Goal: Transaction & Acquisition: Purchase product/service

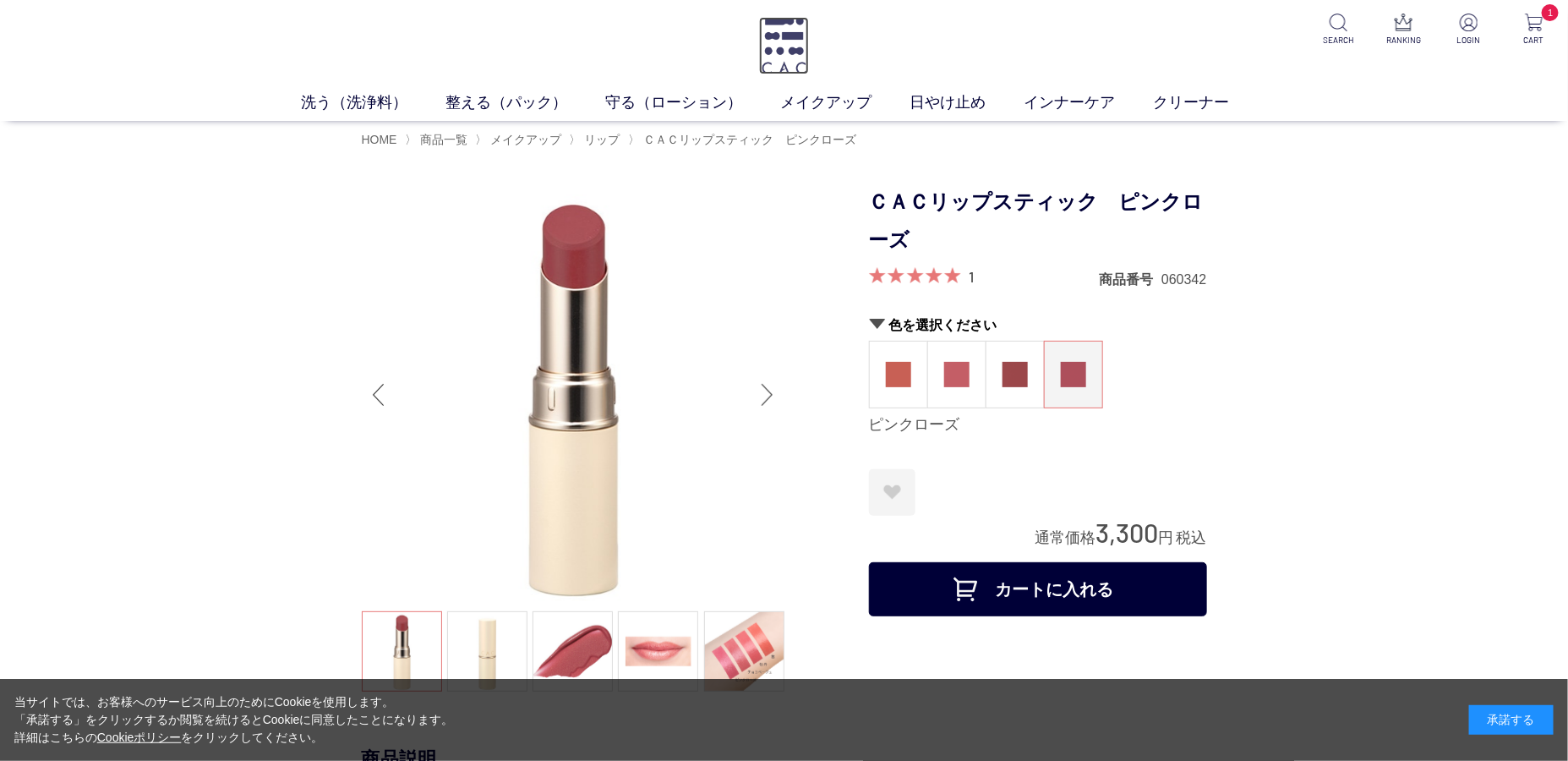
click at [779, 38] on img at bounding box center [784, 45] width 50 height 57
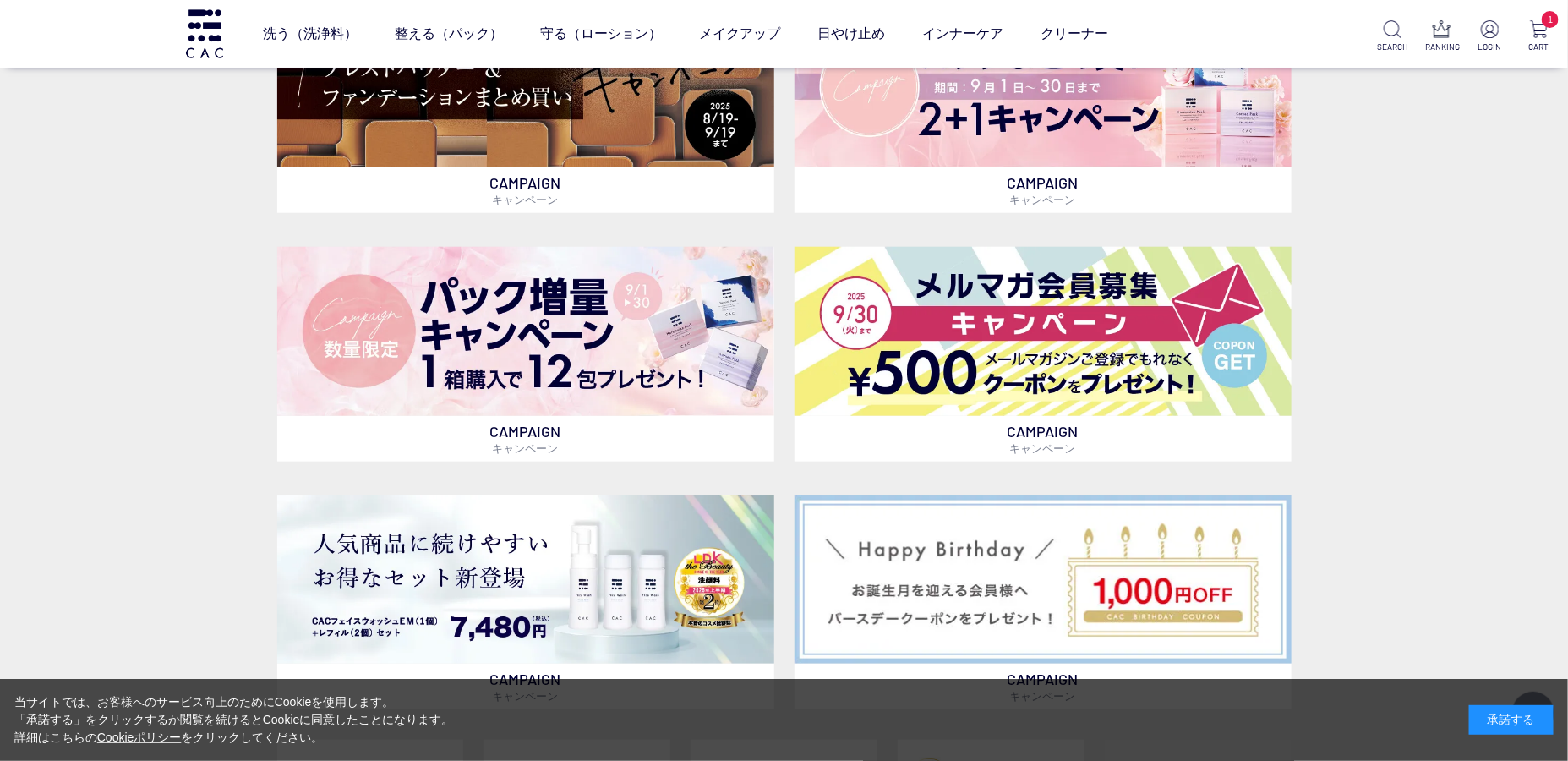
scroll to position [629, 0]
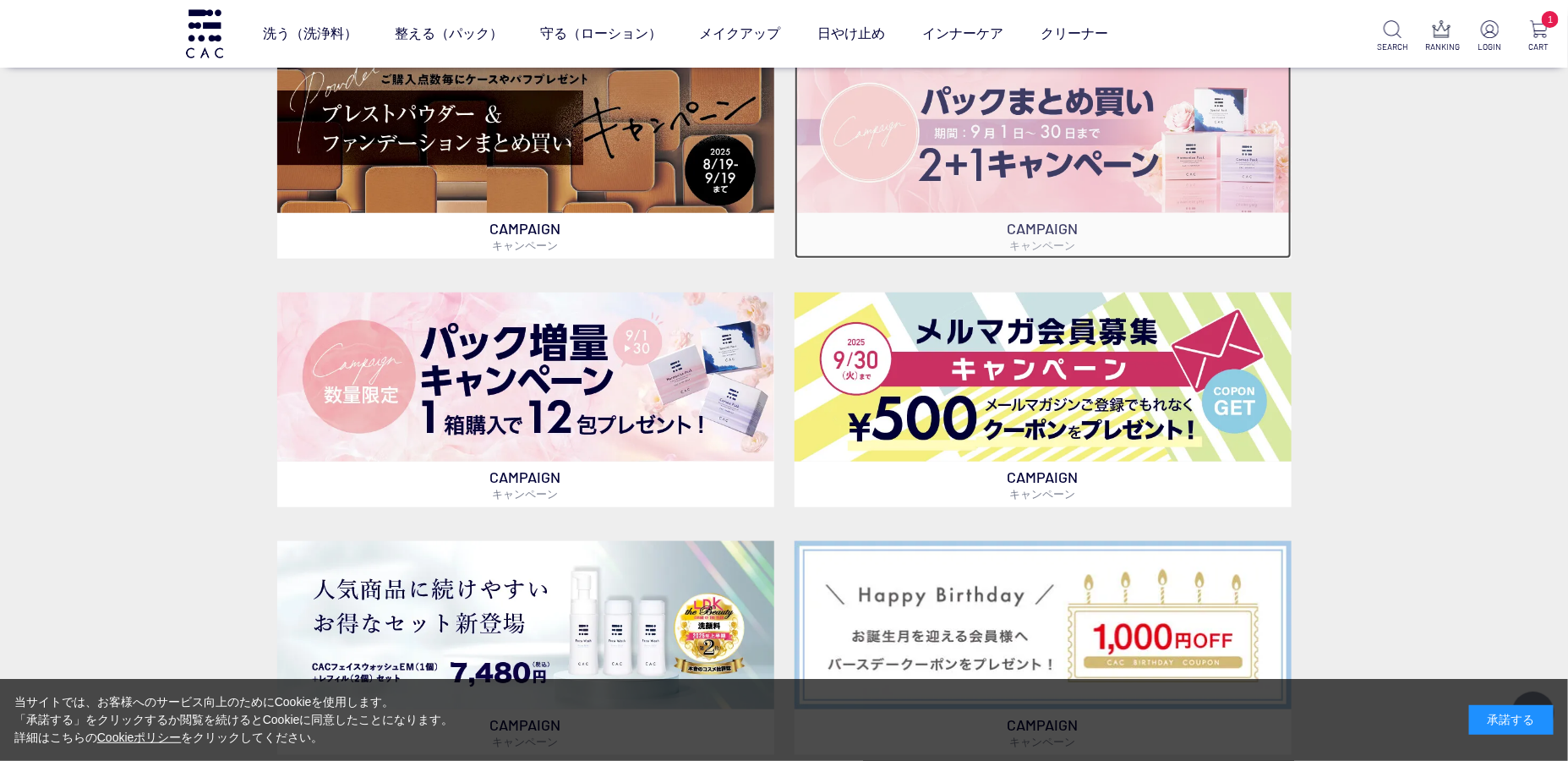
click at [986, 136] on img at bounding box center [1043, 128] width 497 height 169
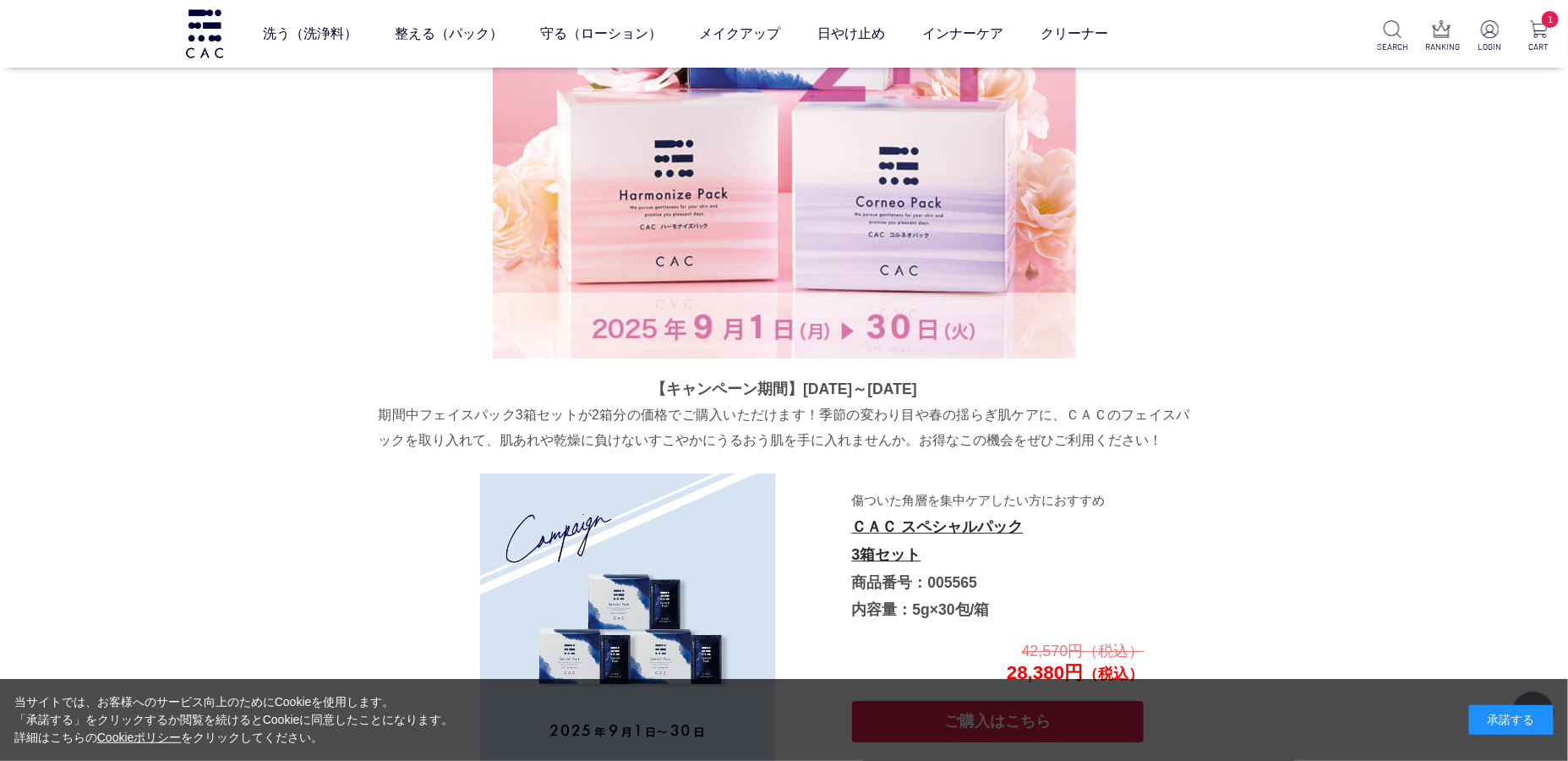
scroll to position [2519, 0]
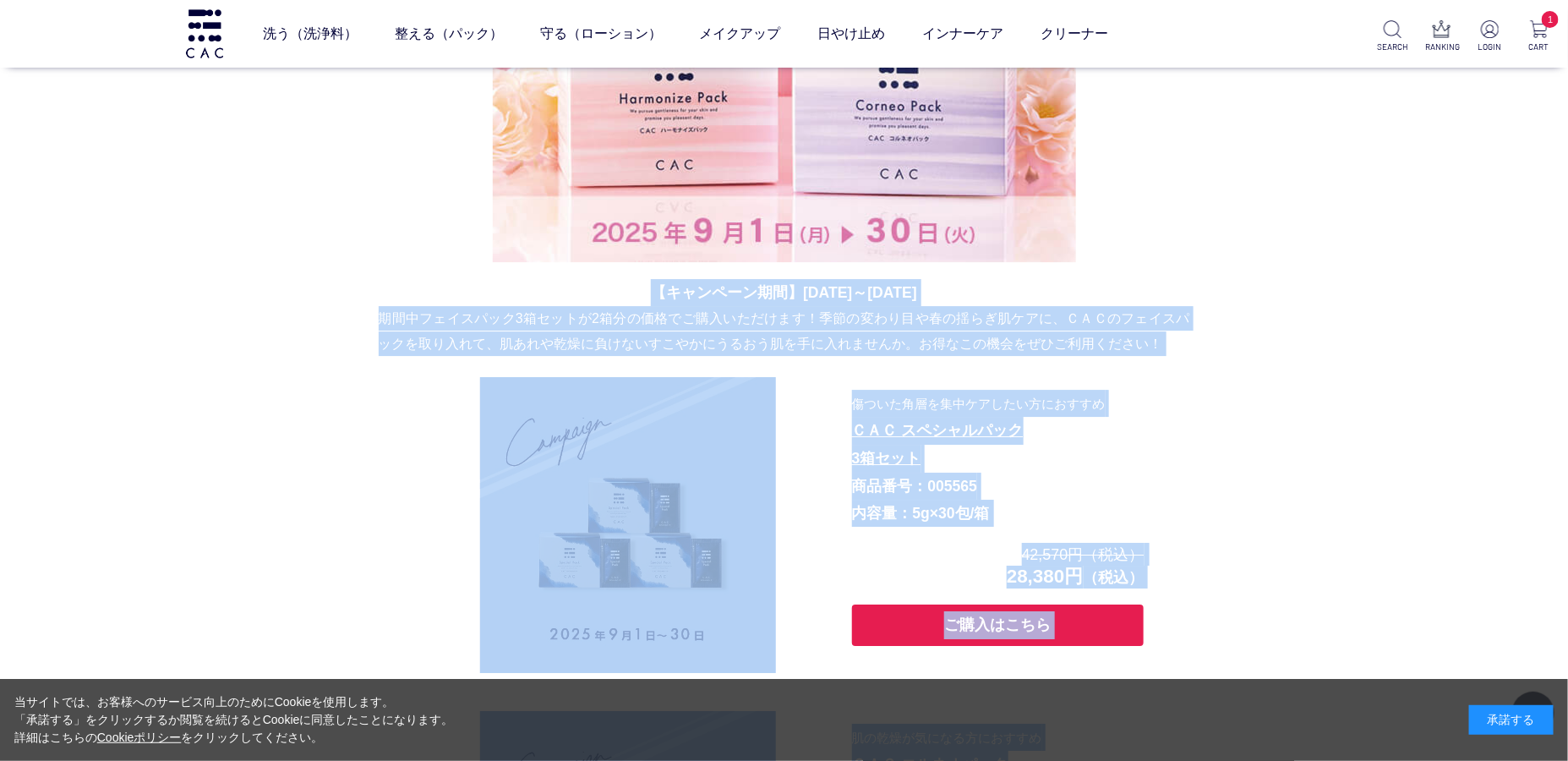
drag, startPoint x: 629, startPoint y: 294, endPoint x: 1204, endPoint y: 542, distance: 626.2
click at [1201, 549] on section "パックまとめ買いキャンペーン 【キャンペーン期間】2025年9月1日～9月30日 期間中フェイスパック3箱セットが2箱分の価格でご購入いただけます！季節の変わ…" at bounding box center [784, 553] width 846 height 1882
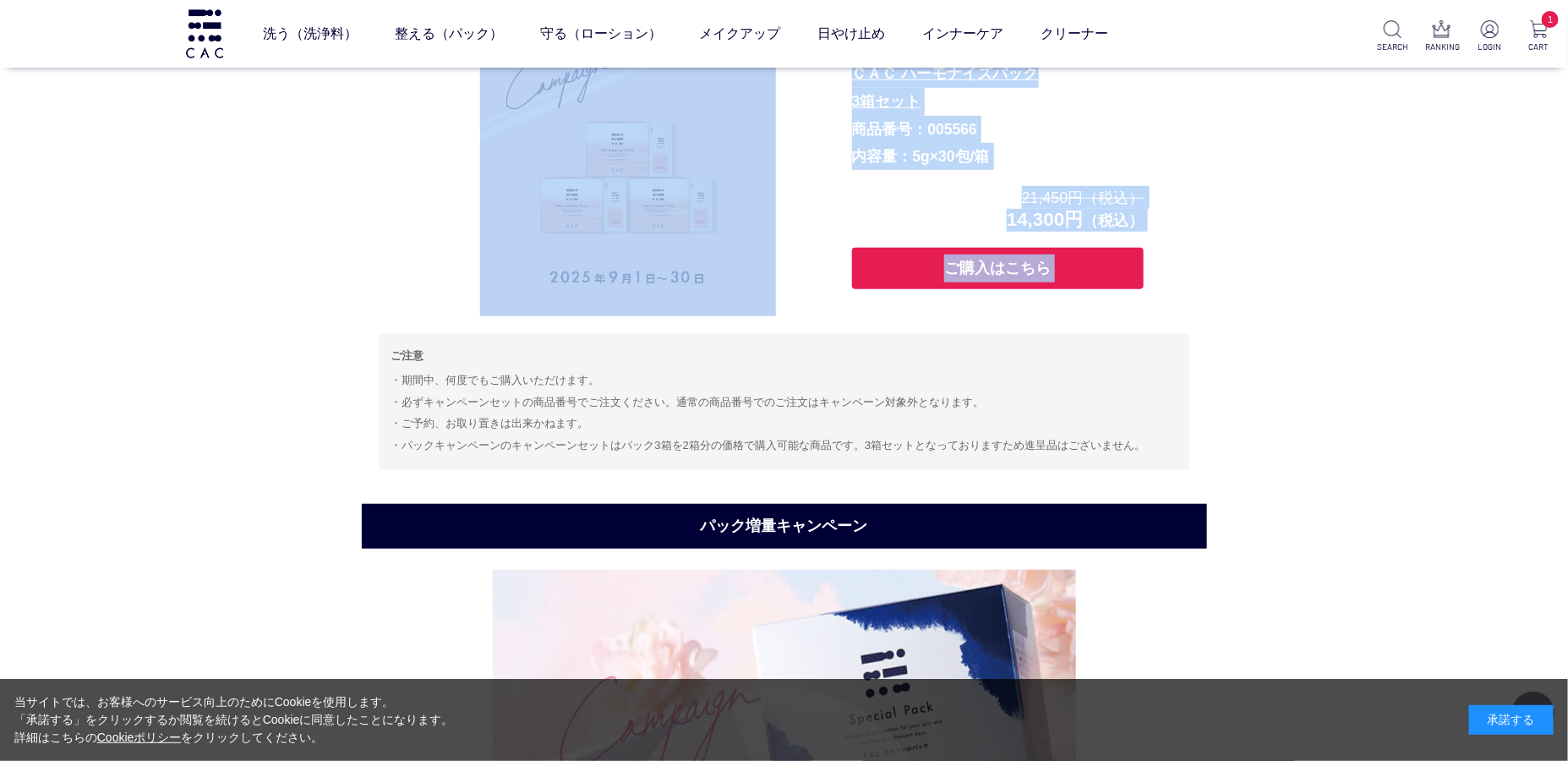
scroll to position [3527, 0]
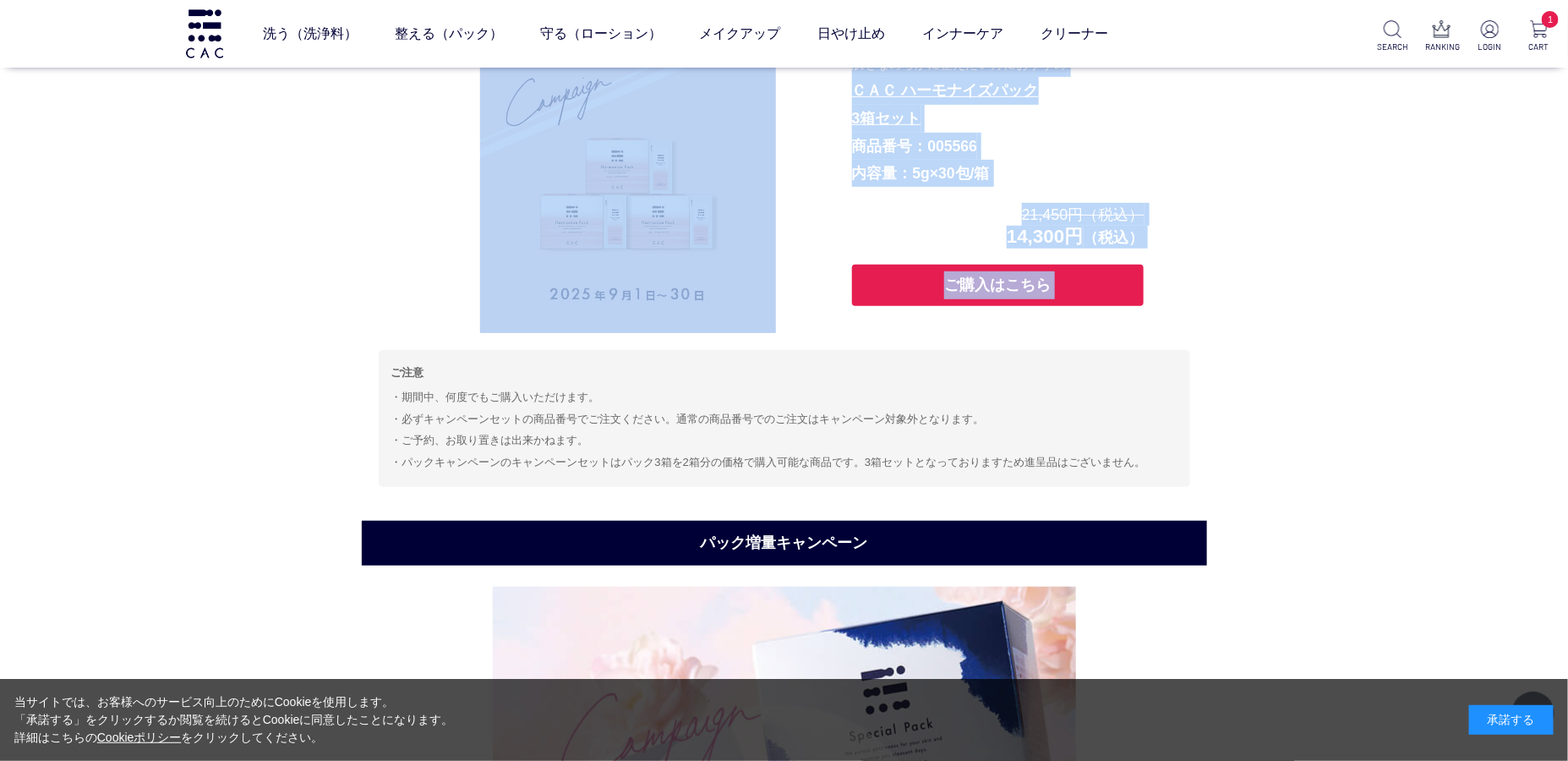
copy div "【キャンペーン期間】2025年9月1日～9月30日 期間中フェイスパック3箱セットが2箱分の価格でご購入いただけます！季節の変わり目や春の揺らぎ肌ケアに、ＣＡ…"
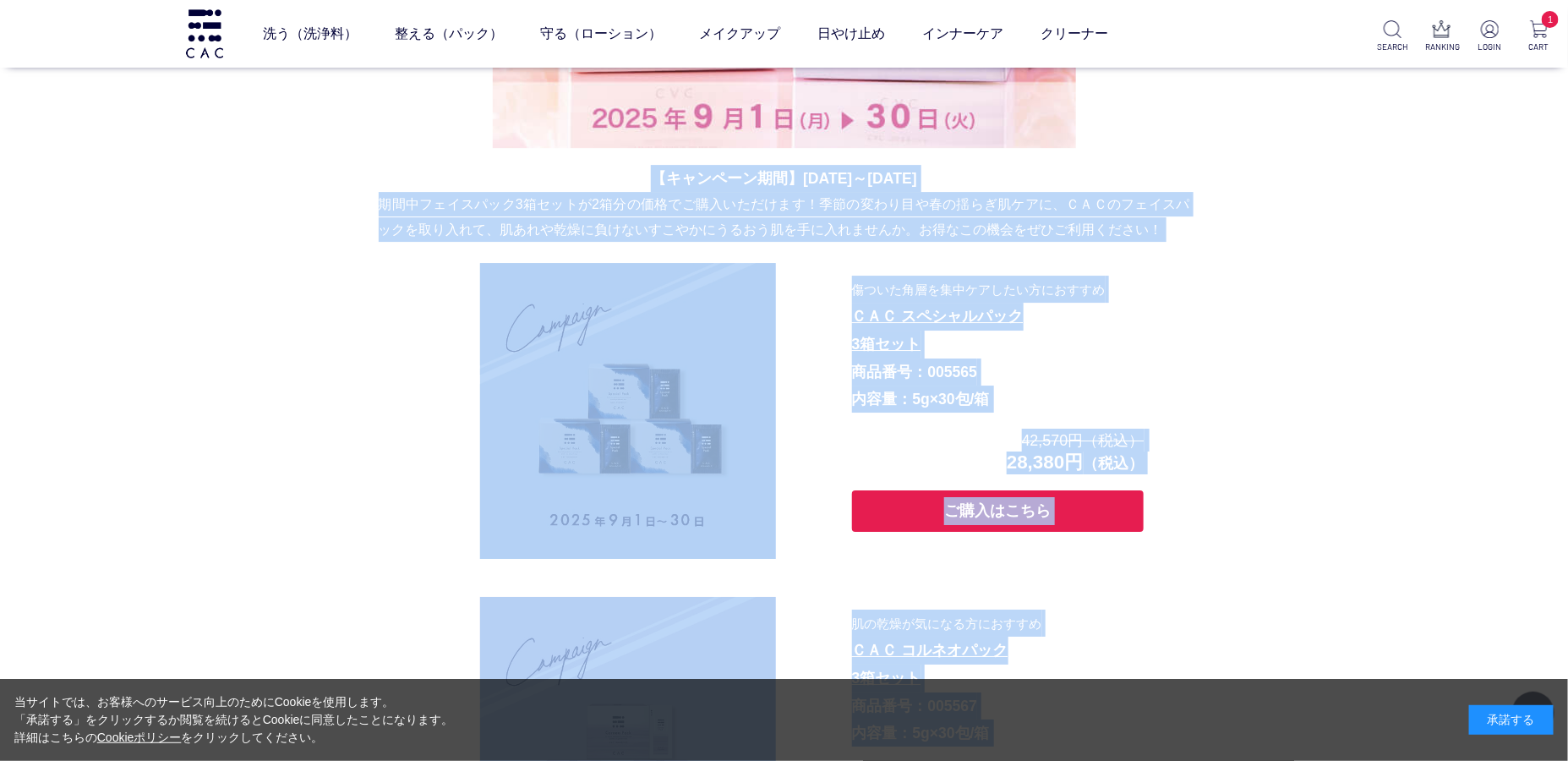
scroll to position [2852, 0]
